Goal: Transaction & Acquisition: Purchase product/service

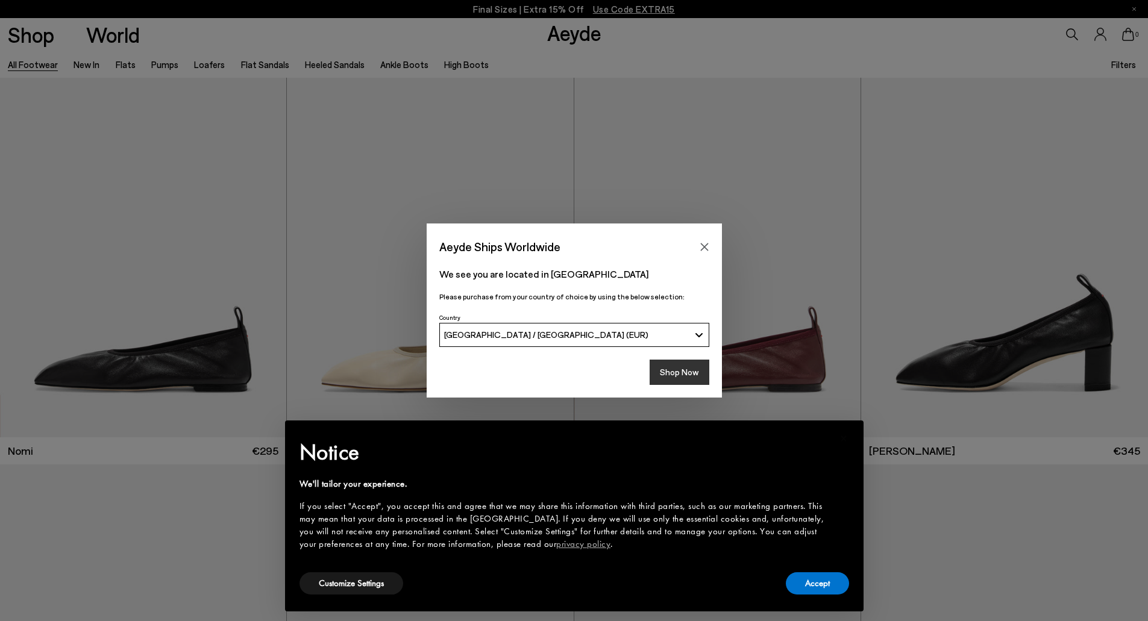
click at [676, 366] on button "Shop Now" at bounding box center [679, 372] width 60 height 25
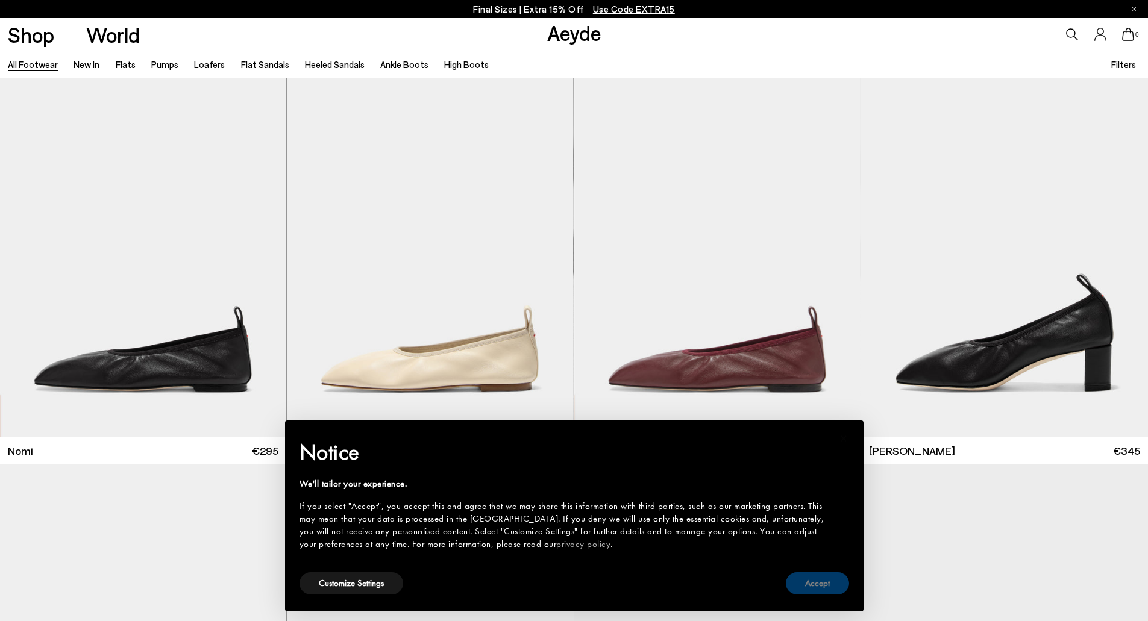
click at [819, 587] on button "Accept" at bounding box center [817, 583] width 63 height 22
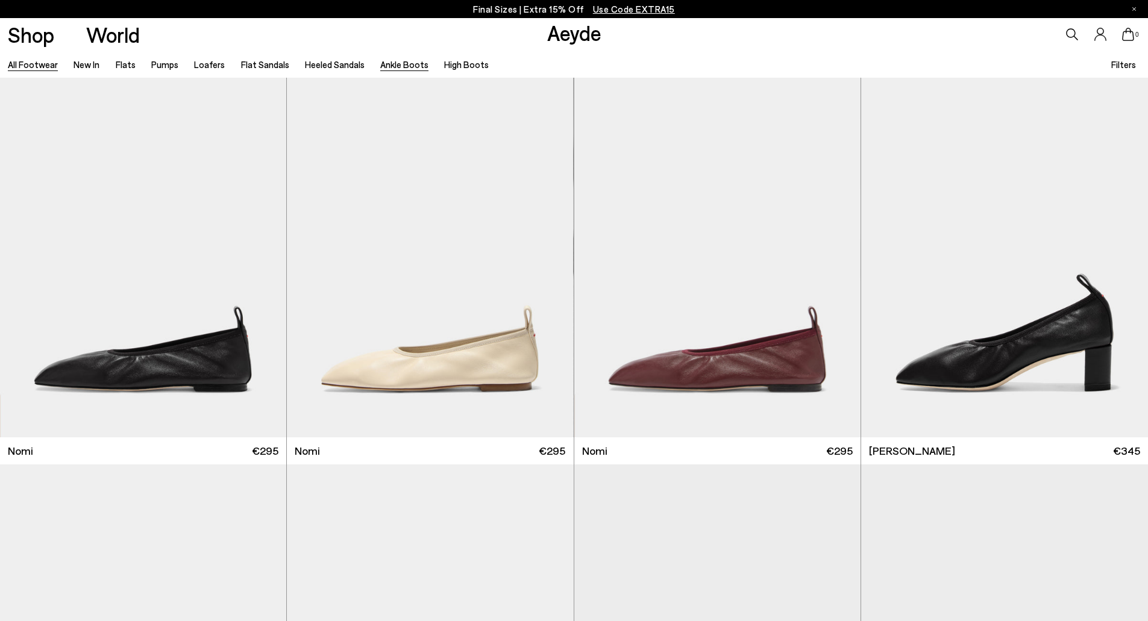
click at [393, 67] on link "Ankle Boots" at bounding box center [404, 64] width 48 height 11
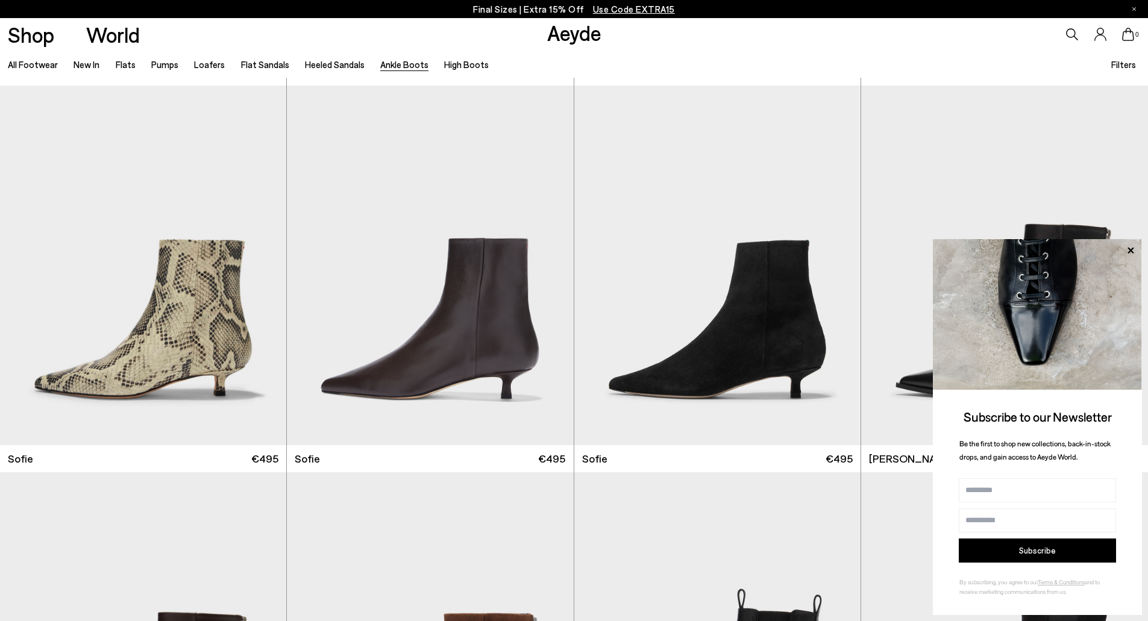
scroll to position [1810, 0]
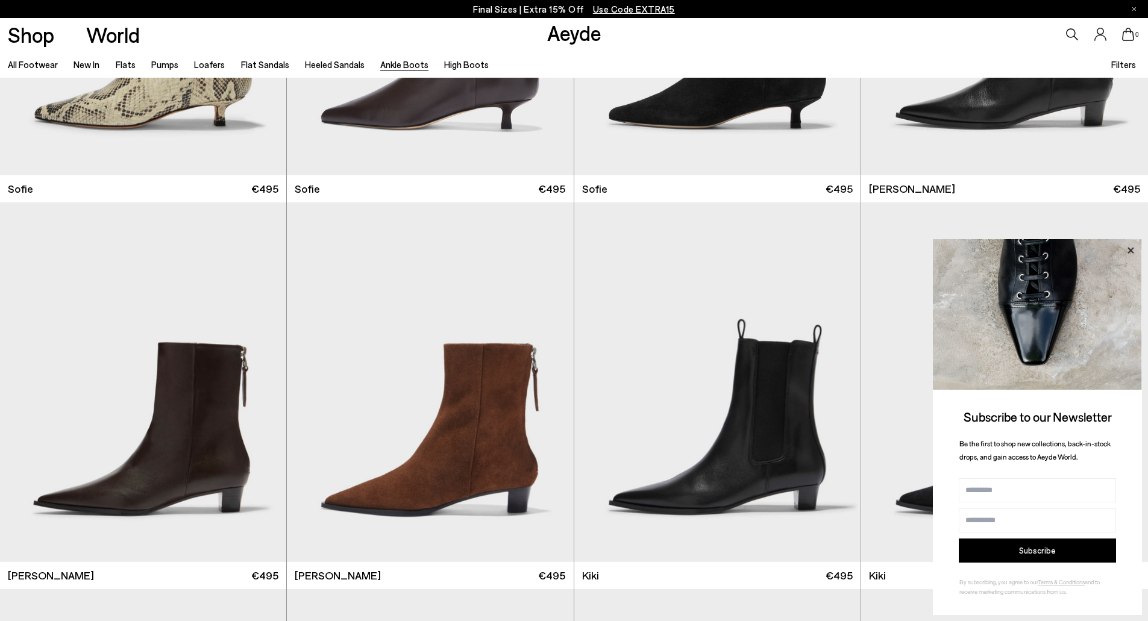
click at [1130, 244] on icon at bounding box center [1130, 251] width 16 height 16
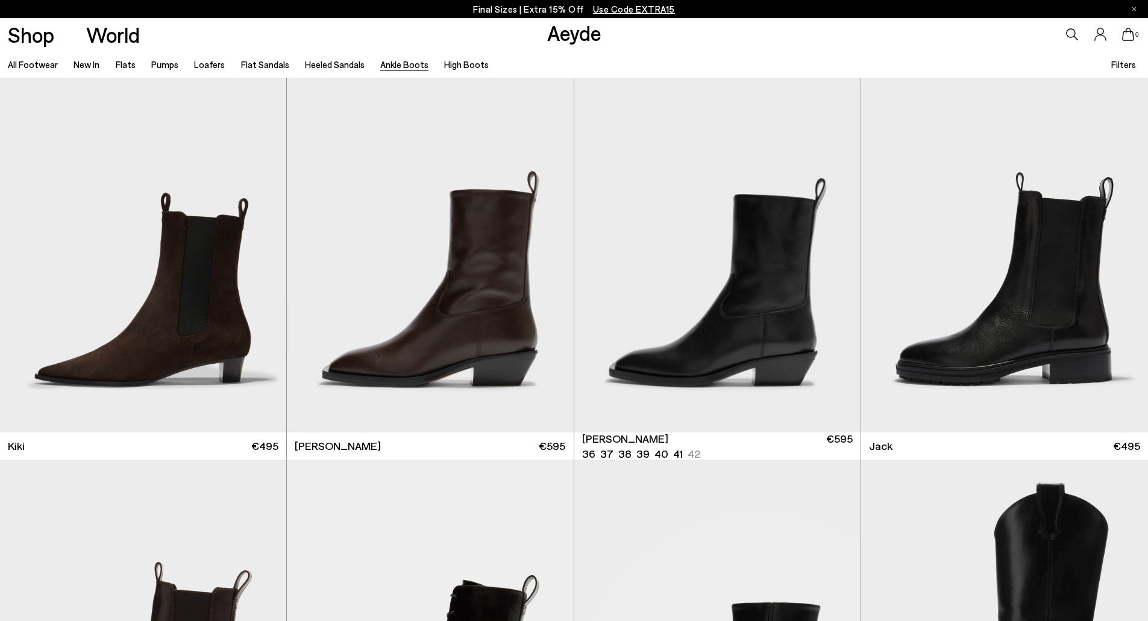
scroll to position [2326, 0]
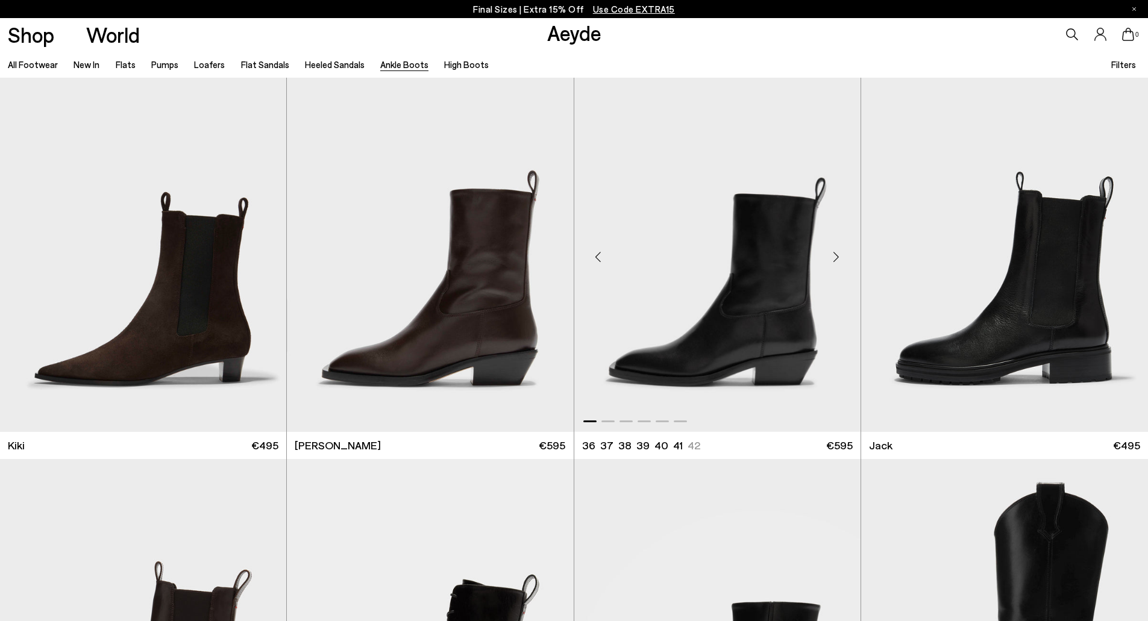
click at [830, 263] on div "Next slide" at bounding box center [836, 257] width 36 height 36
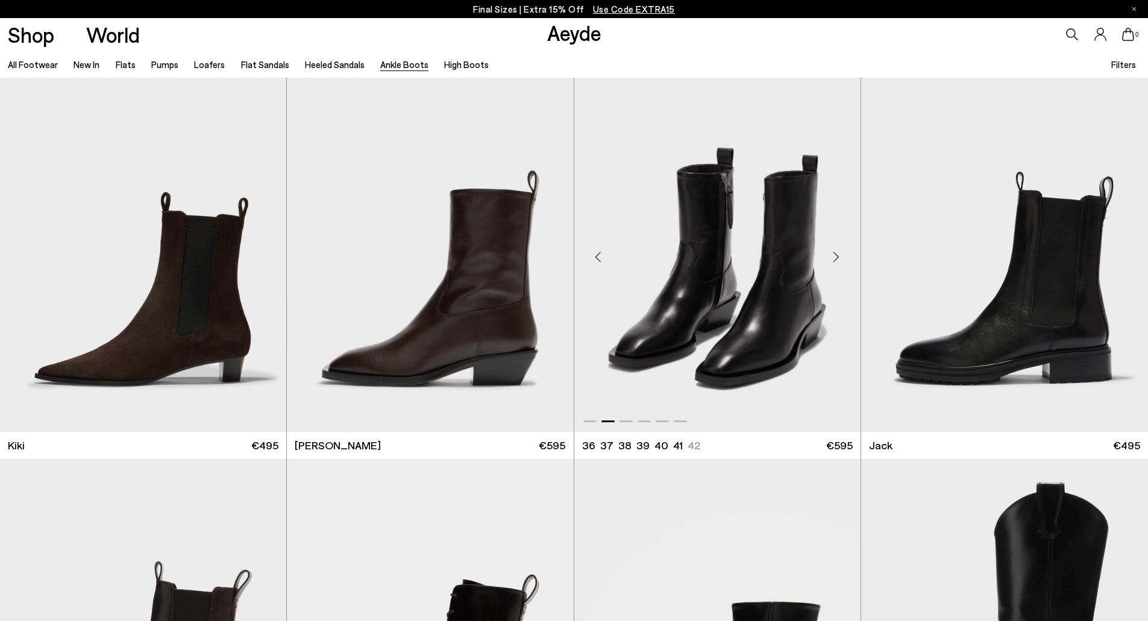
click at [830, 263] on div "Next slide" at bounding box center [836, 257] width 36 height 36
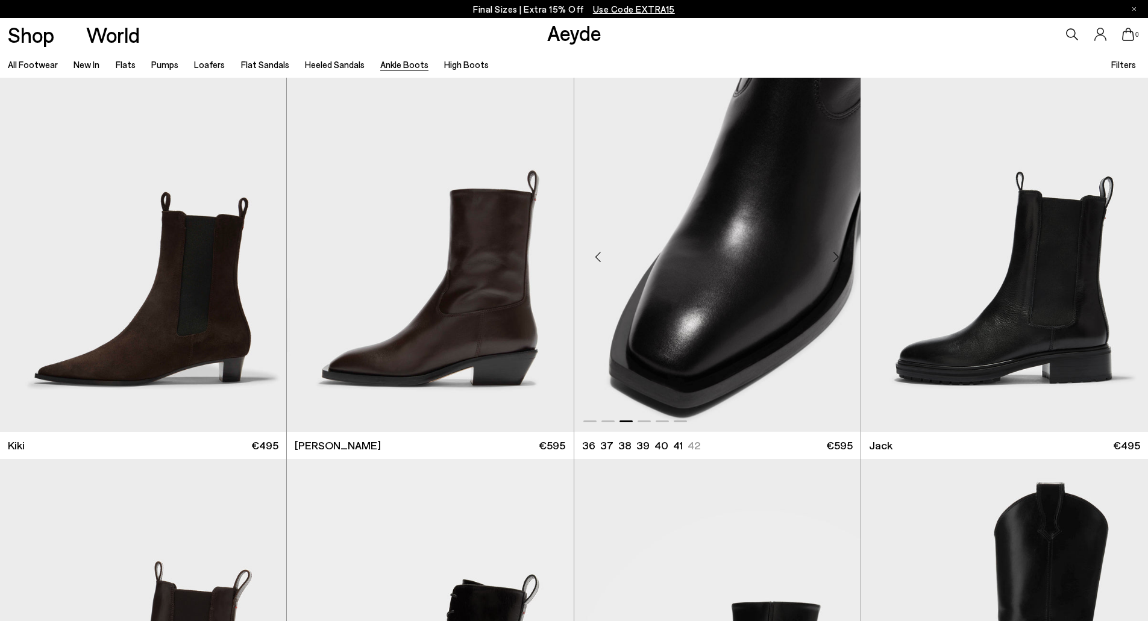
click at [830, 263] on div "Next slide" at bounding box center [836, 257] width 36 height 36
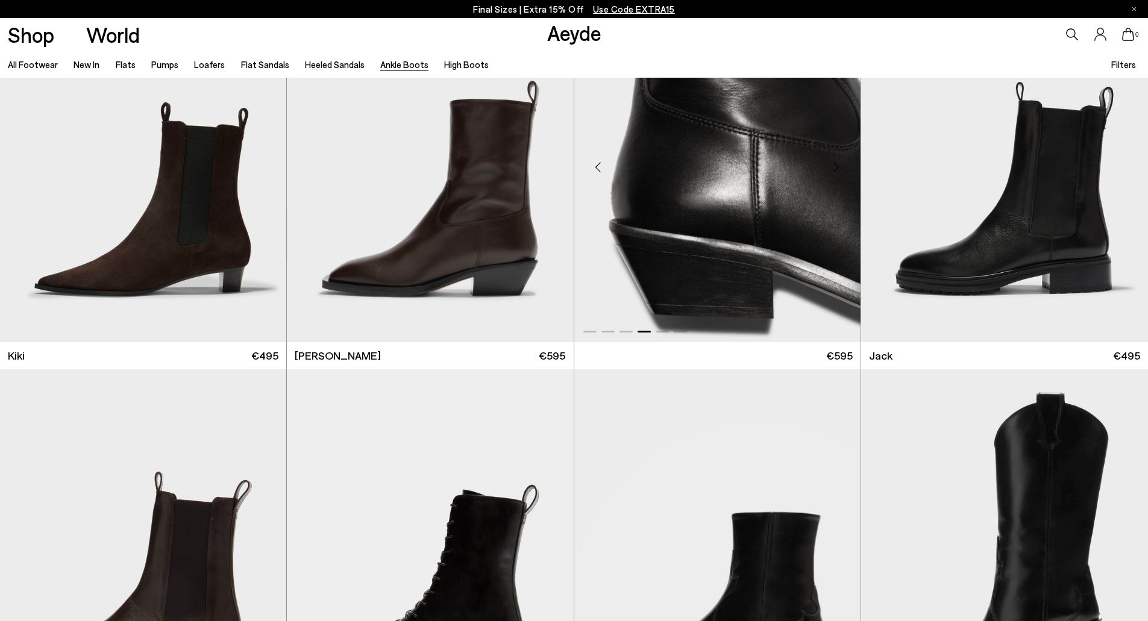
scroll to position [2699, 0]
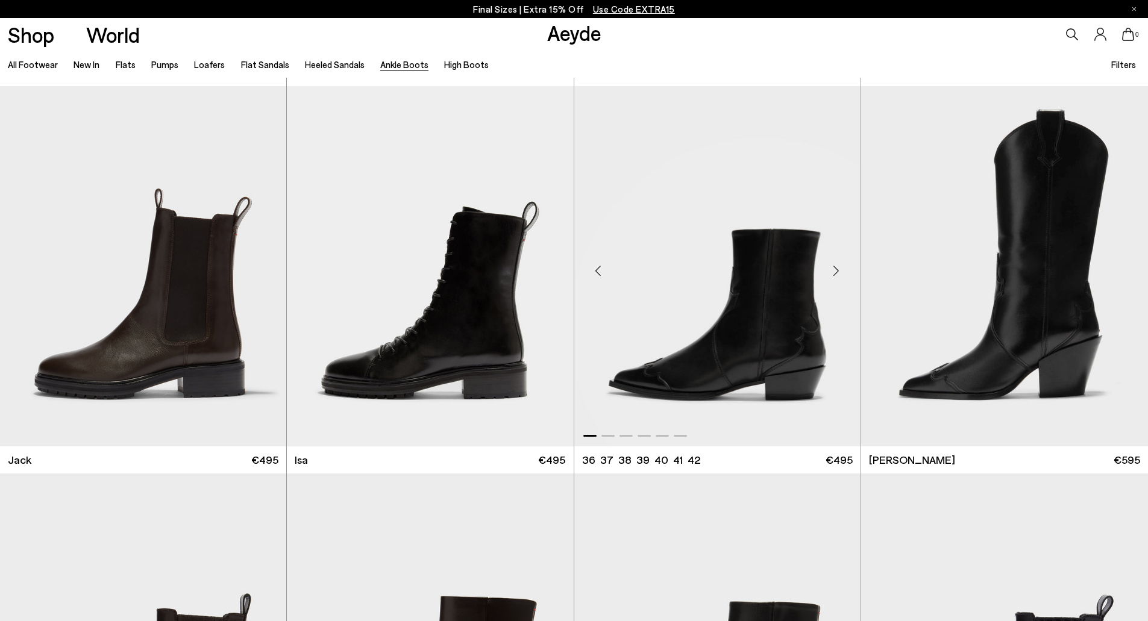
click at [842, 270] on div "Next slide" at bounding box center [836, 271] width 36 height 36
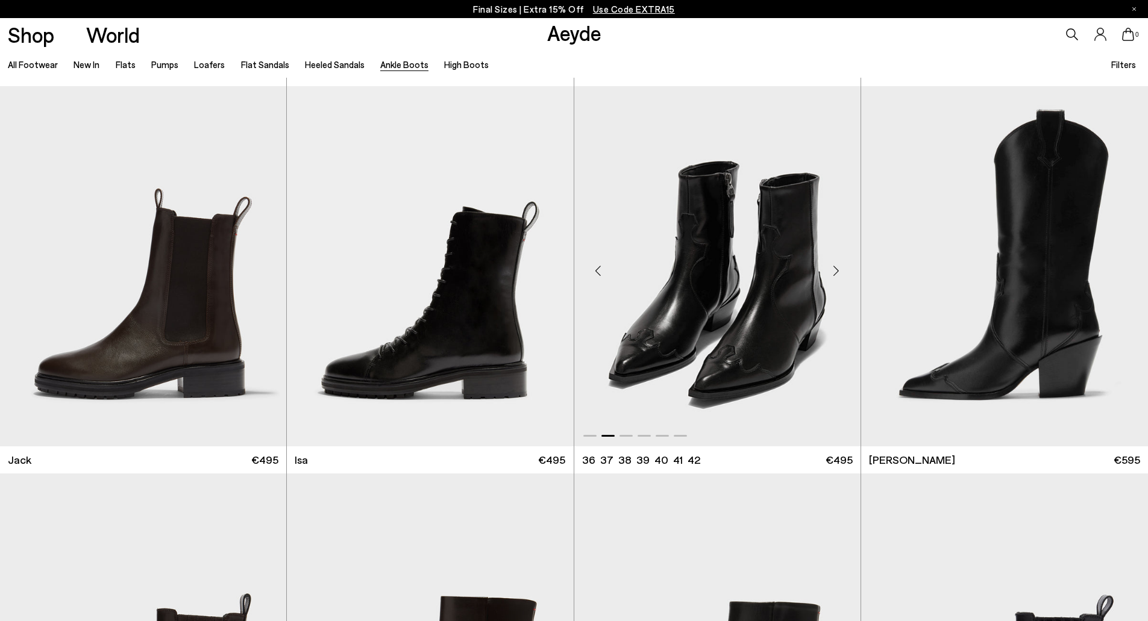
click at [842, 270] on div "Next slide" at bounding box center [836, 271] width 36 height 36
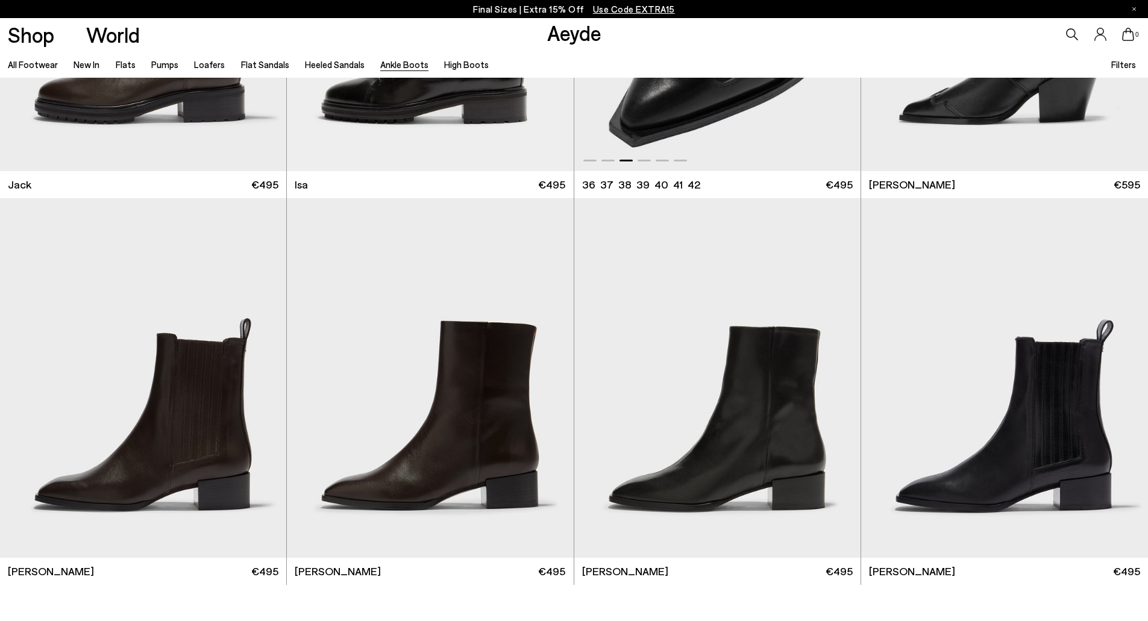
scroll to position [3015, 0]
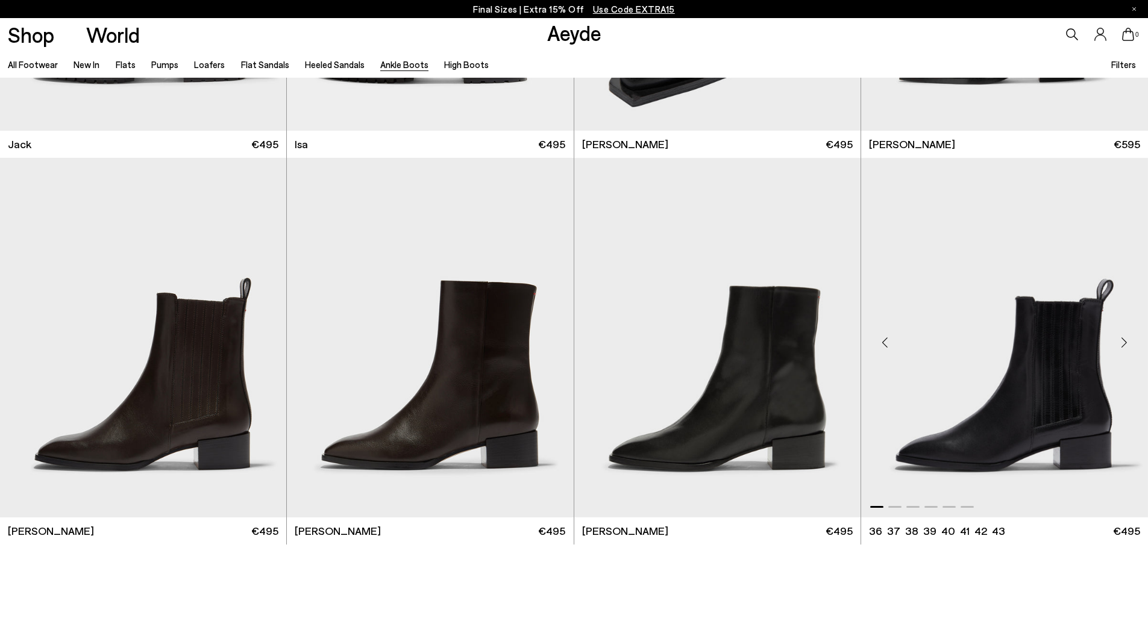
click at [1122, 350] on div "Next slide" at bounding box center [1123, 342] width 36 height 36
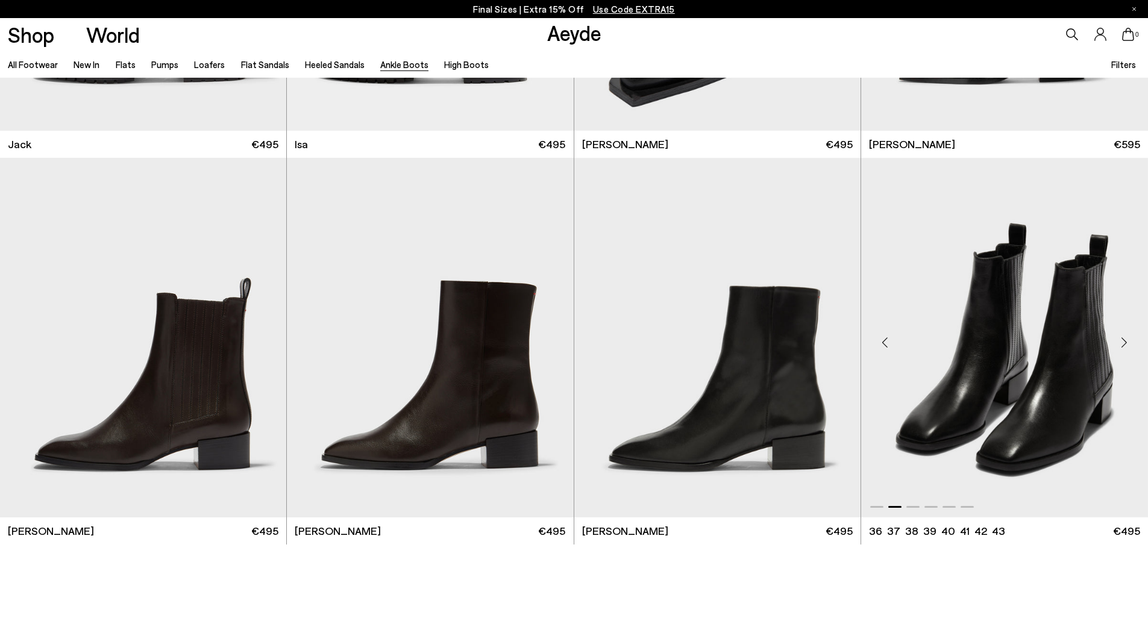
click at [1122, 350] on div "Next slide" at bounding box center [1123, 342] width 36 height 36
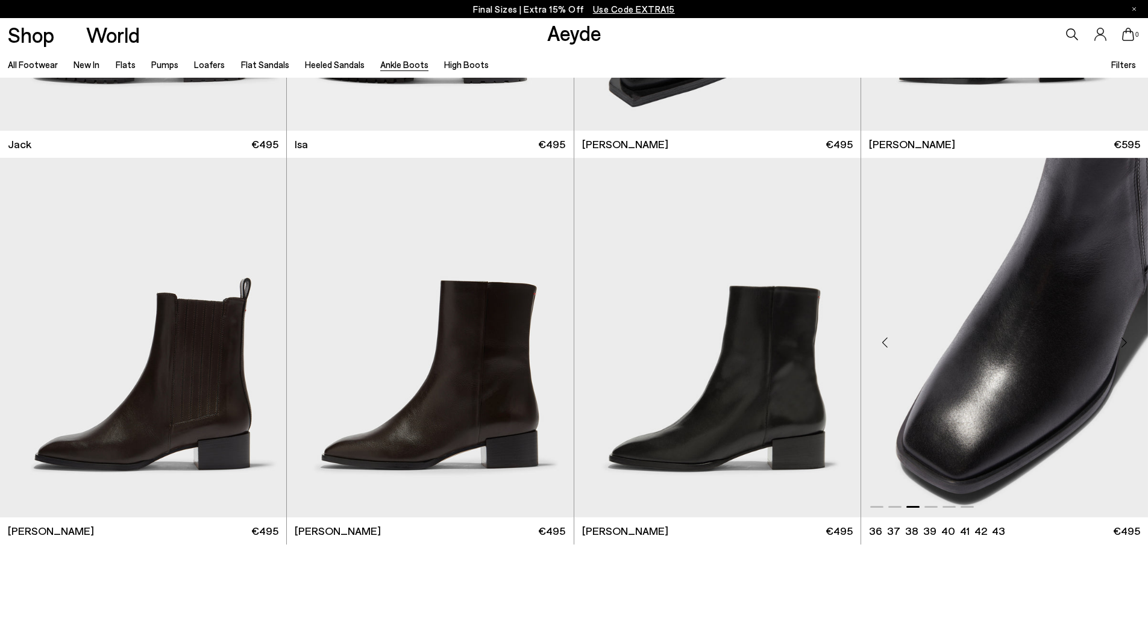
click at [1122, 350] on div "Next slide" at bounding box center [1123, 342] width 36 height 36
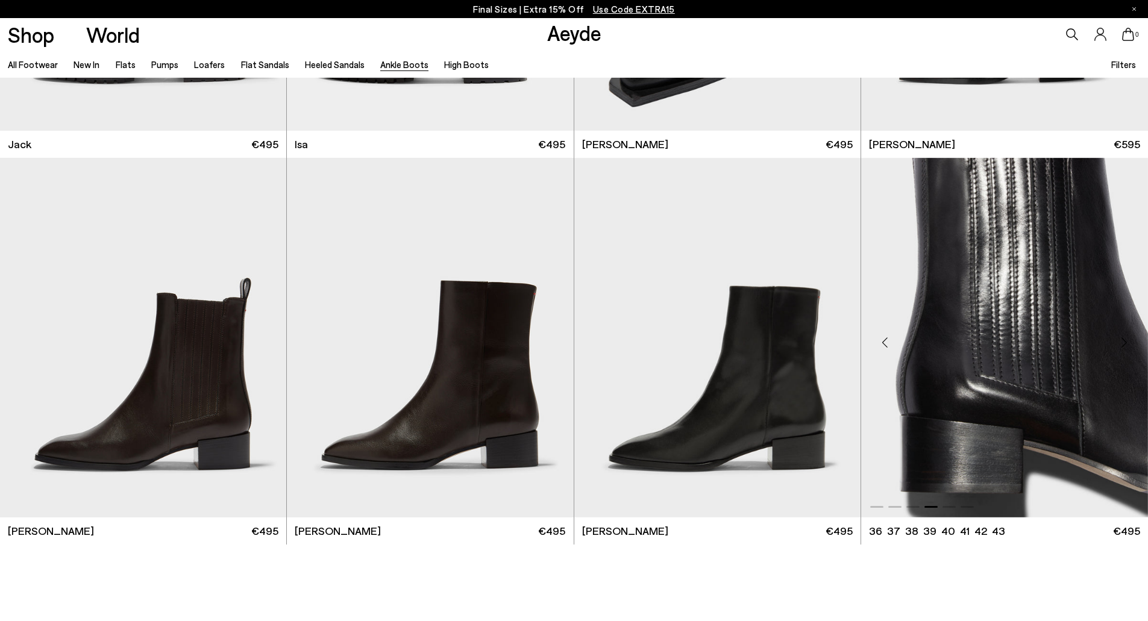
scroll to position [3135, 0]
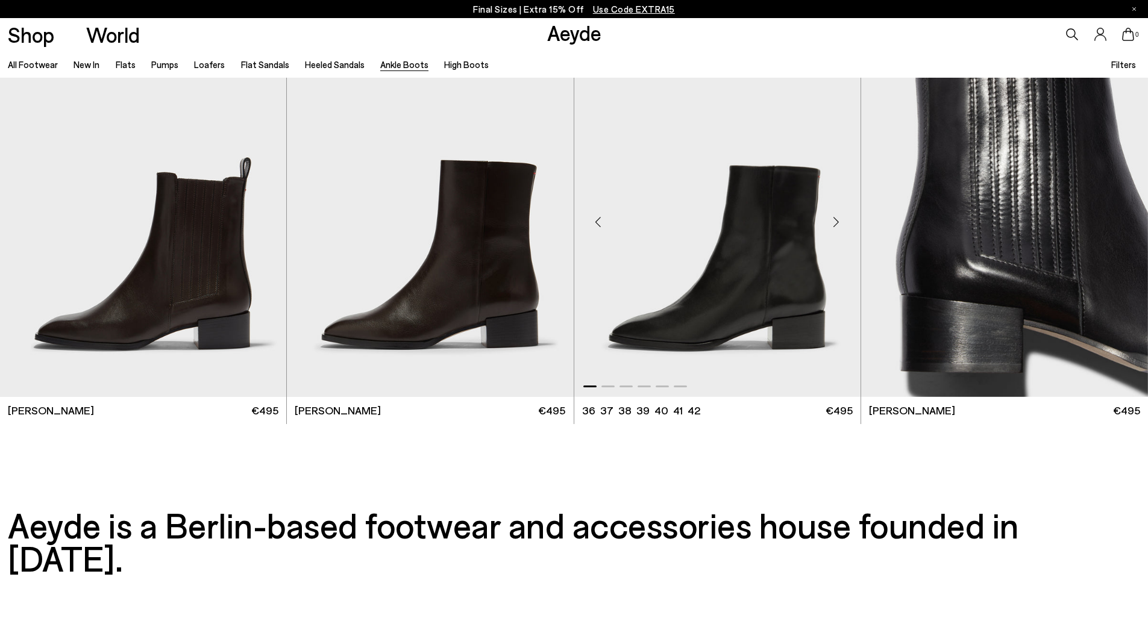
click at [837, 222] on div "Next slide" at bounding box center [836, 222] width 36 height 36
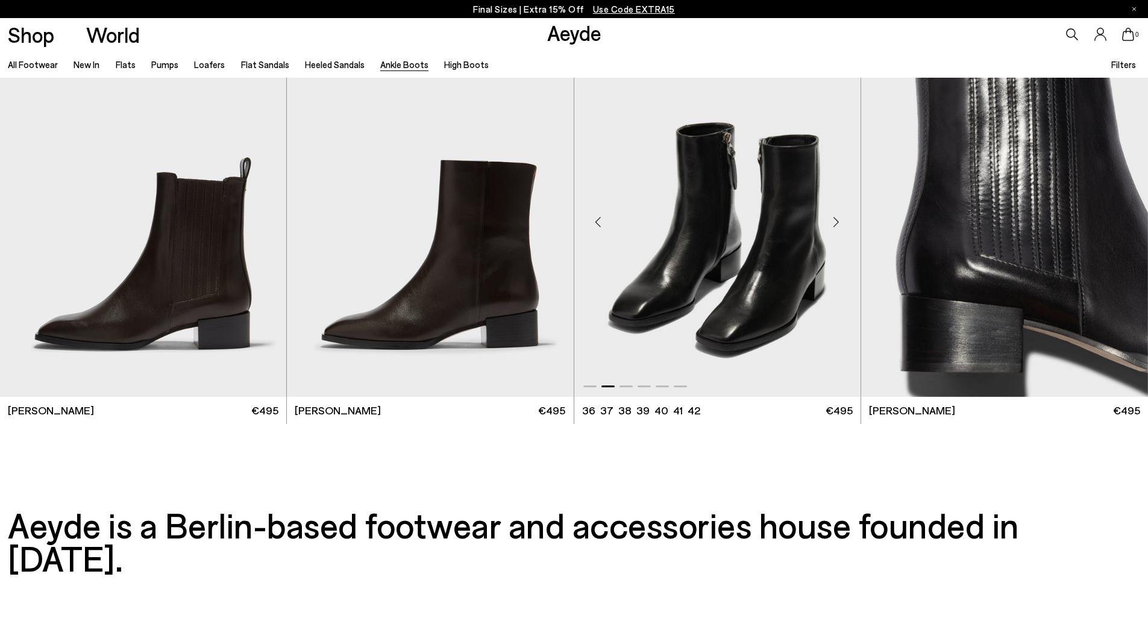
click at [837, 222] on div "Next slide" at bounding box center [836, 222] width 36 height 36
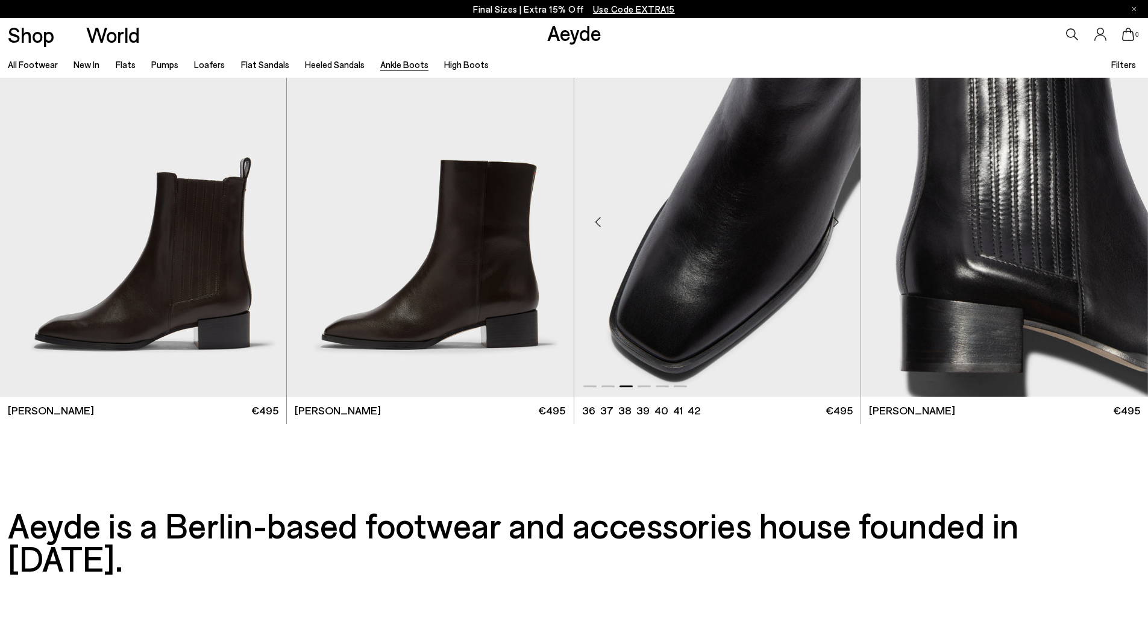
scroll to position [3393, 0]
